Goal: Use online tool/utility

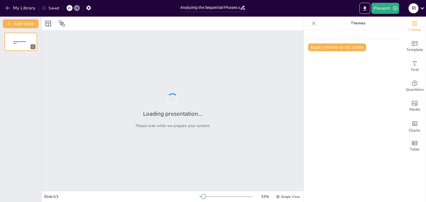
type input "Analyzing the Sequential Phases of Project Management"
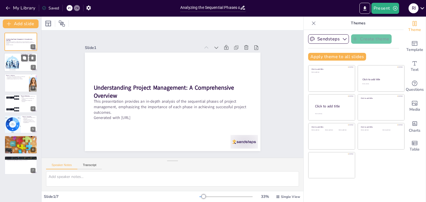
click at [11, 61] on div at bounding box center [13, 62] width 30 height 17
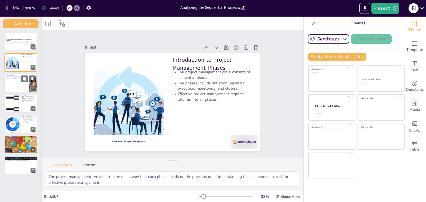
click at [15, 90] on div at bounding box center [20, 83] width 33 height 19
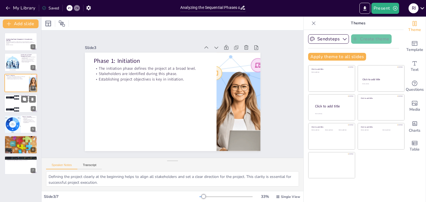
click at [16, 106] on div at bounding box center [12, 103] width 56 height 17
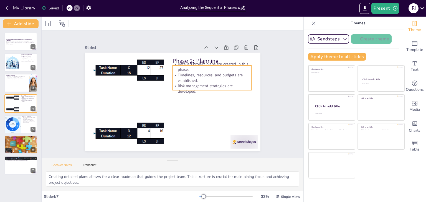
click at [196, 69] on p "Detailed project plans are created in this phase." at bounding box center [219, 85] width 77 height 42
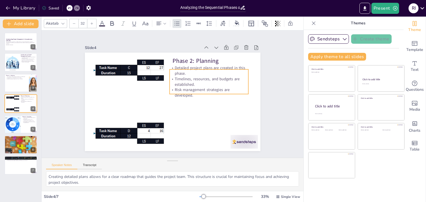
drag, startPoint x: 196, startPoint y: 69, endPoint x: 193, endPoint y: 73, distance: 4.9
click at [193, 73] on p "Detailed project plans are created in this phase." at bounding box center [214, 83] width 78 height 35
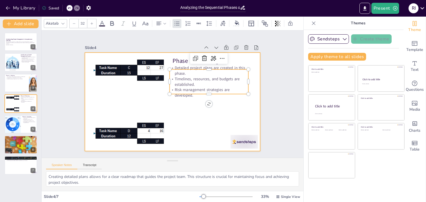
click at [190, 114] on div at bounding box center [171, 101] width 192 height 133
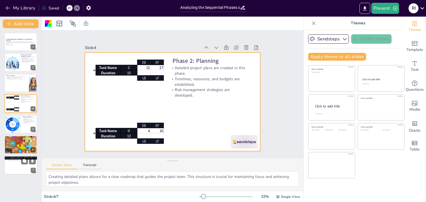
click at [16, 169] on div at bounding box center [20, 165] width 33 height 19
type textarea "Proper finalization ensures that all aspects of the project are completed and d…"
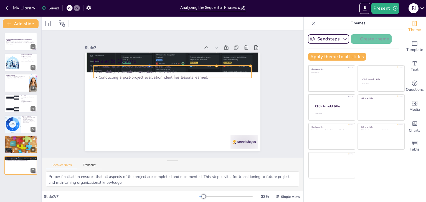
click at [146, 72] on p "Conducting a post-project evaluation identifies lessons learned." at bounding box center [180, 80] width 139 height 84
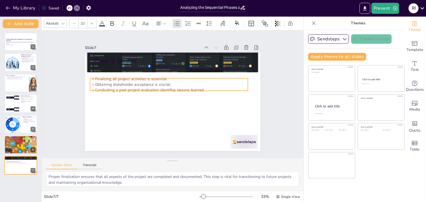
drag, startPoint x: 146, startPoint y: 73, endPoint x: 142, endPoint y: 86, distance: 13.3
click at [142, 86] on p "Conducting a post-project evaluation identifies lessons learned." at bounding box center [171, 89] width 139 height 84
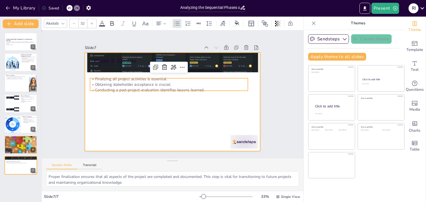
click at [161, 108] on div at bounding box center [167, 100] width 197 height 191
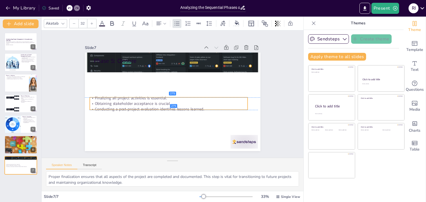
drag, startPoint x: 152, startPoint y: 82, endPoint x: 152, endPoint y: 103, distance: 20.5
click at [152, 103] on p "Obtaining stakeholder acceptance is crucial." at bounding box center [163, 99] width 131 height 97
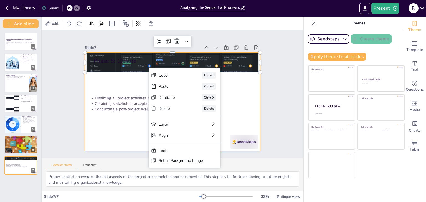
click at [142, 83] on div at bounding box center [166, 99] width 191 height 196
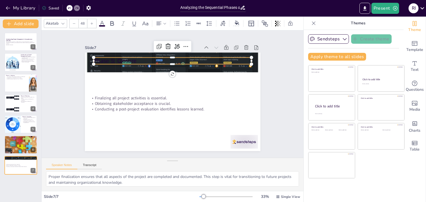
click at [157, 62] on div "Phase 5: Closure Finalizing all project activities is essential. Obtaining stak…" at bounding box center [171, 101] width 192 height 133
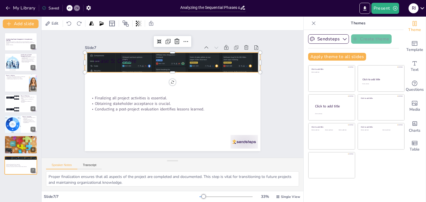
click at [186, 68] on div at bounding box center [199, 79] width 187 height 210
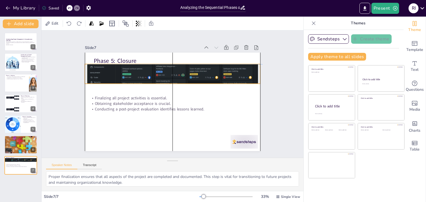
drag, startPoint x: 196, startPoint y: 68, endPoint x: 198, endPoint y: 81, distance: 13.4
click at [198, 81] on div at bounding box center [180, 76] width 207 height 176
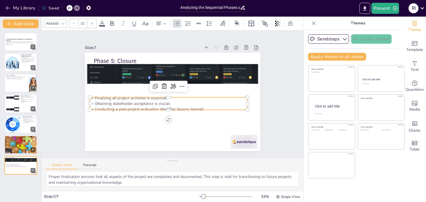
click at [192, 99] on p "Obtaining stakeholder acceptance is crucial." at bounding box center [164, 88] width 54 height 152
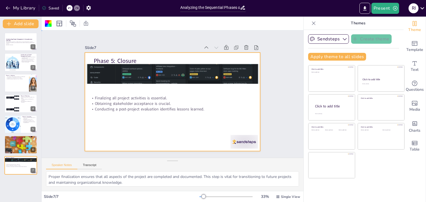
click at [149, 92] on div at bounding box center [171, 101] width 192 height 133
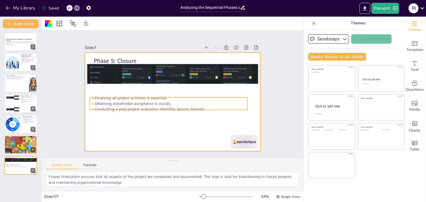
drag, startPoint x: 140, startPoint y: 104, endPoint x: 140, endPoint y: 101, distance: 3.4
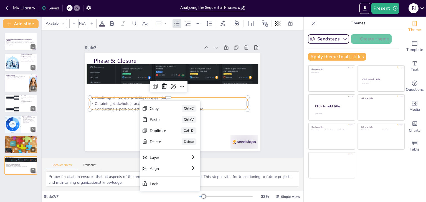
type input "32"
click at [139, 98] on p "Finalizing all project activities is essential." at bounding box center [168, 98] width 158 height 22
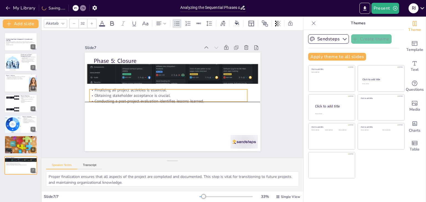
drag, startPoint x: 138, startPoint y: 100, endPoint x: 137, endPoint y: 93, distance: 7.3
click at [137, 93] on p "Obtaining stakeholder acceptance is crucial." at bounding box center [168, 94] width 152 height 54
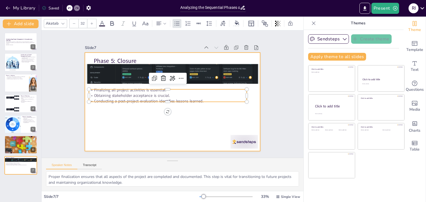
click at [163, 130] on div at bounding box center [168, 100] width 201 height 173
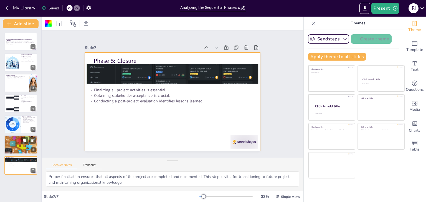
click at [22, 149] on div at bounding box center [20, 145] width 33 height 24
type textarea "Monitoring progress allows project managers to identify potential issues early …"
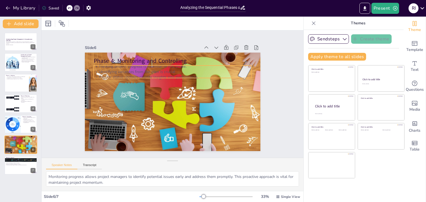
click at [121, 71] on p "Identifying variances from the plan is crucial." at bounding box center [181, 73] width 146 height 69
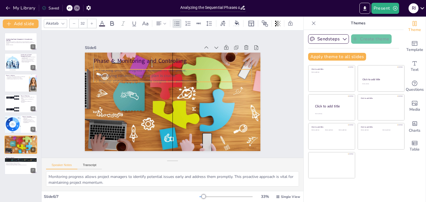
drag, startPoint x: 123, startPoint y: 70, endPoint x: 123, endPoint y: 74, distance: 3.9
click at [123, 74] on p "Identifying variances from the plan is crucial." at bounding box center [181, 78] width 139 height 84
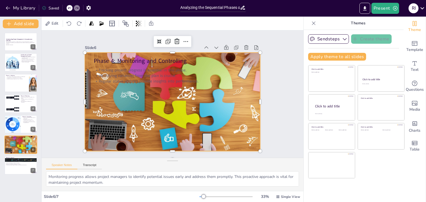
click at [172, 99] on div at bounding box center [171, 101] width 198 height 159
